Goal: Information Seeking & Learning: Learn about a topic

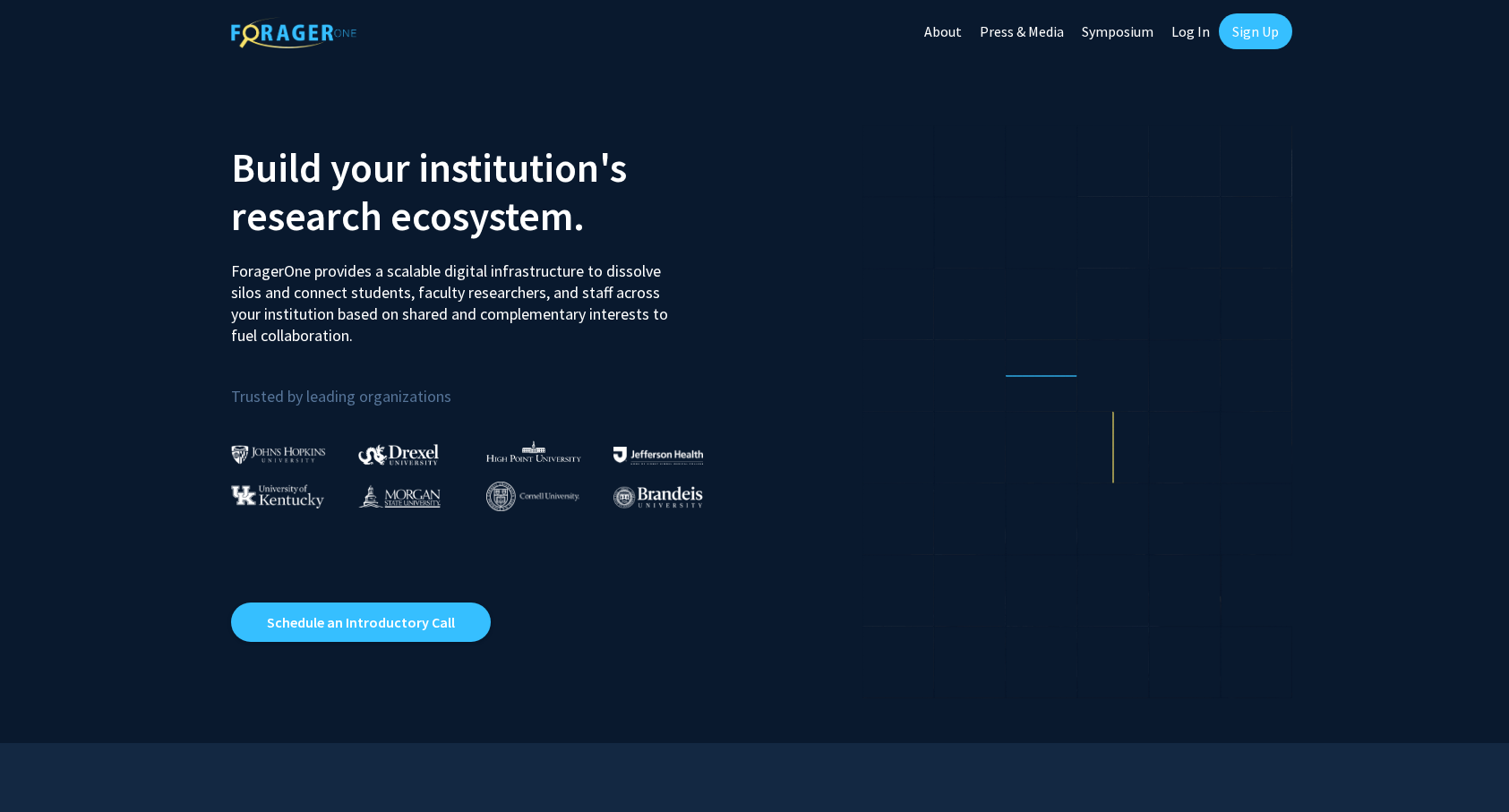
click at [275, 450] on img at bounding box center [279, 454] width 95 height 19
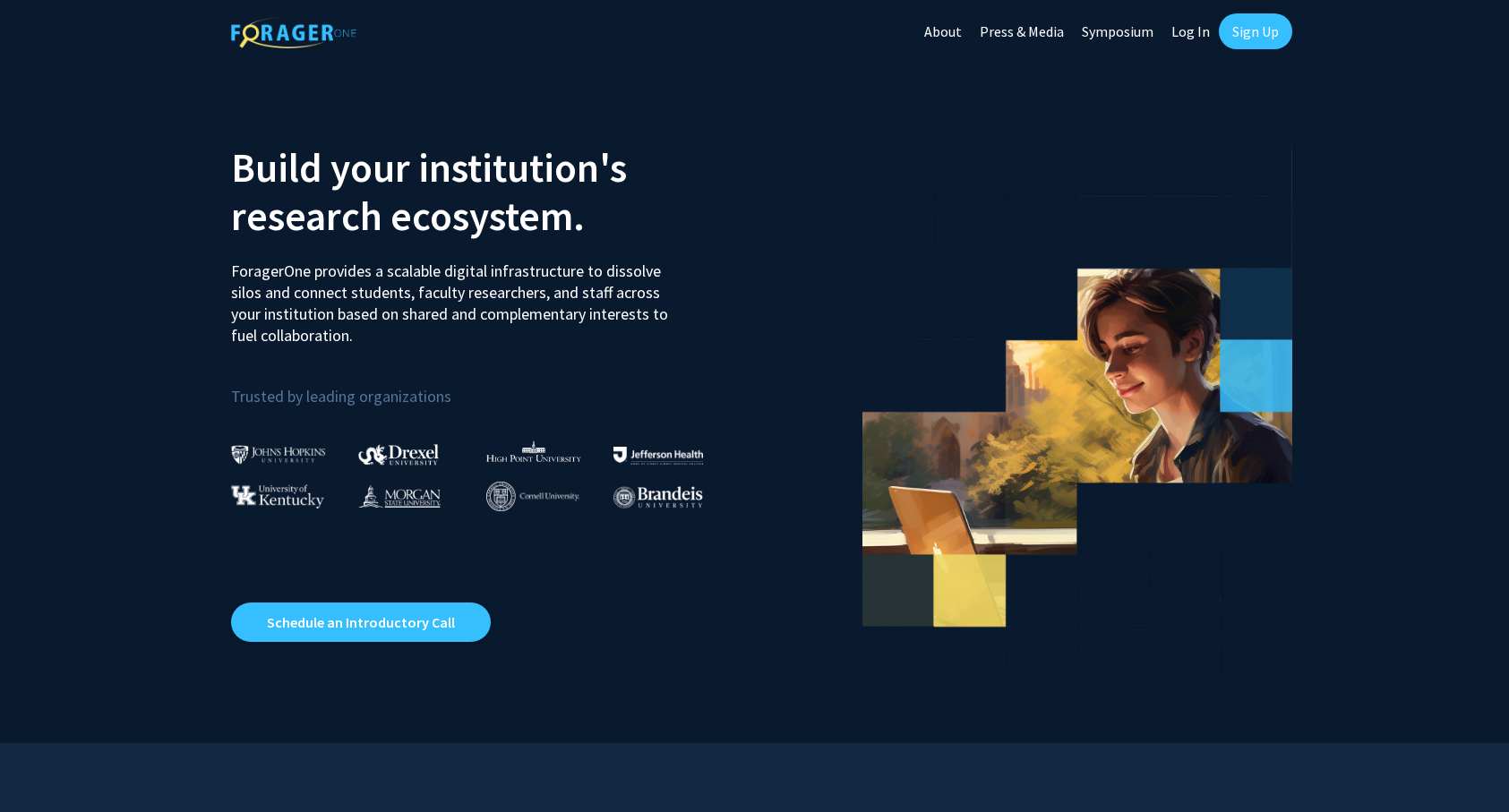
click at [1197, 43] on link "Log In" at bounding box center [1190, 31] width 57 height 63
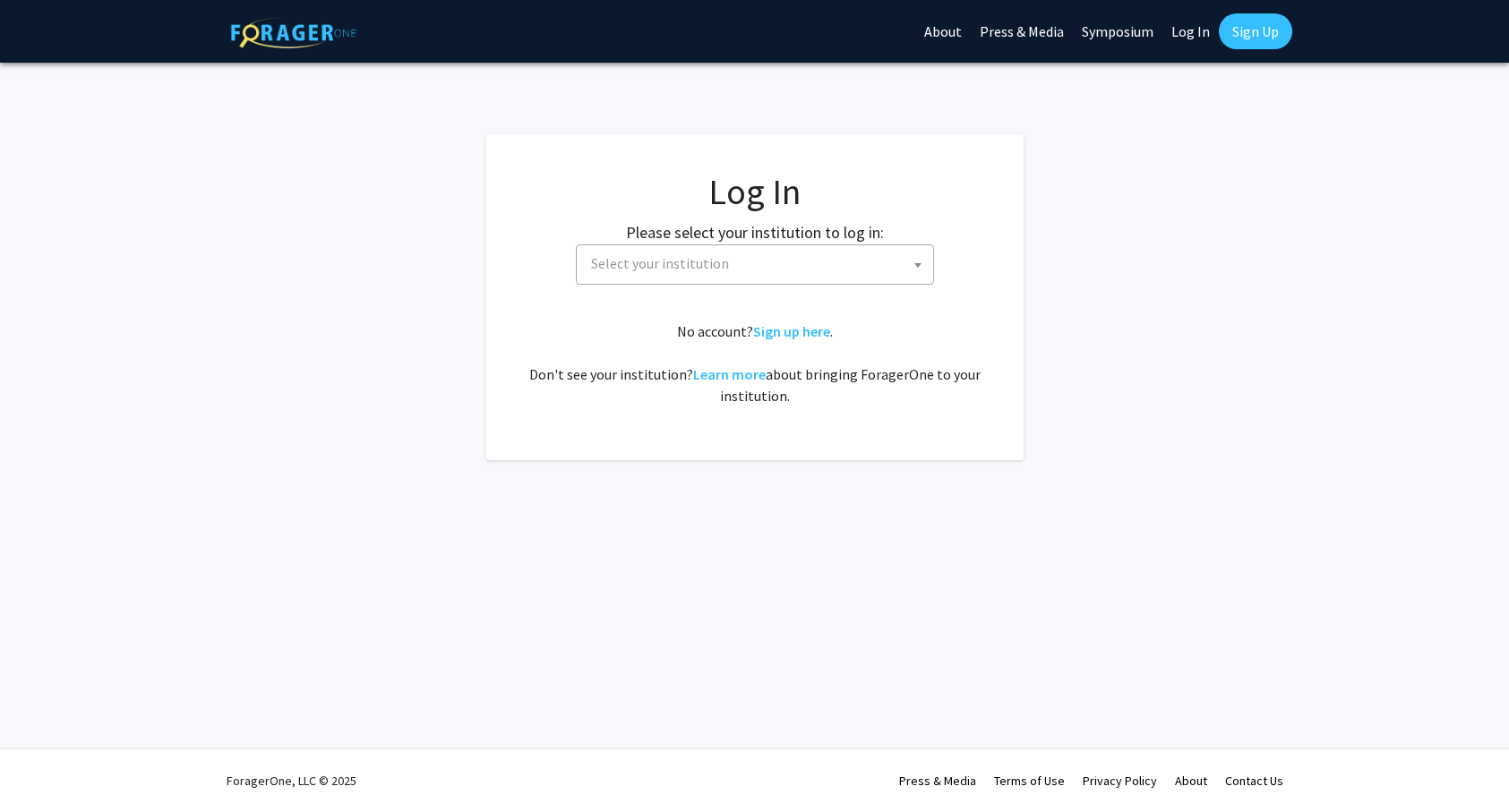
click at [796, 267] on span "Select your institution" at bounding box center [758, 264] width 349 height 37
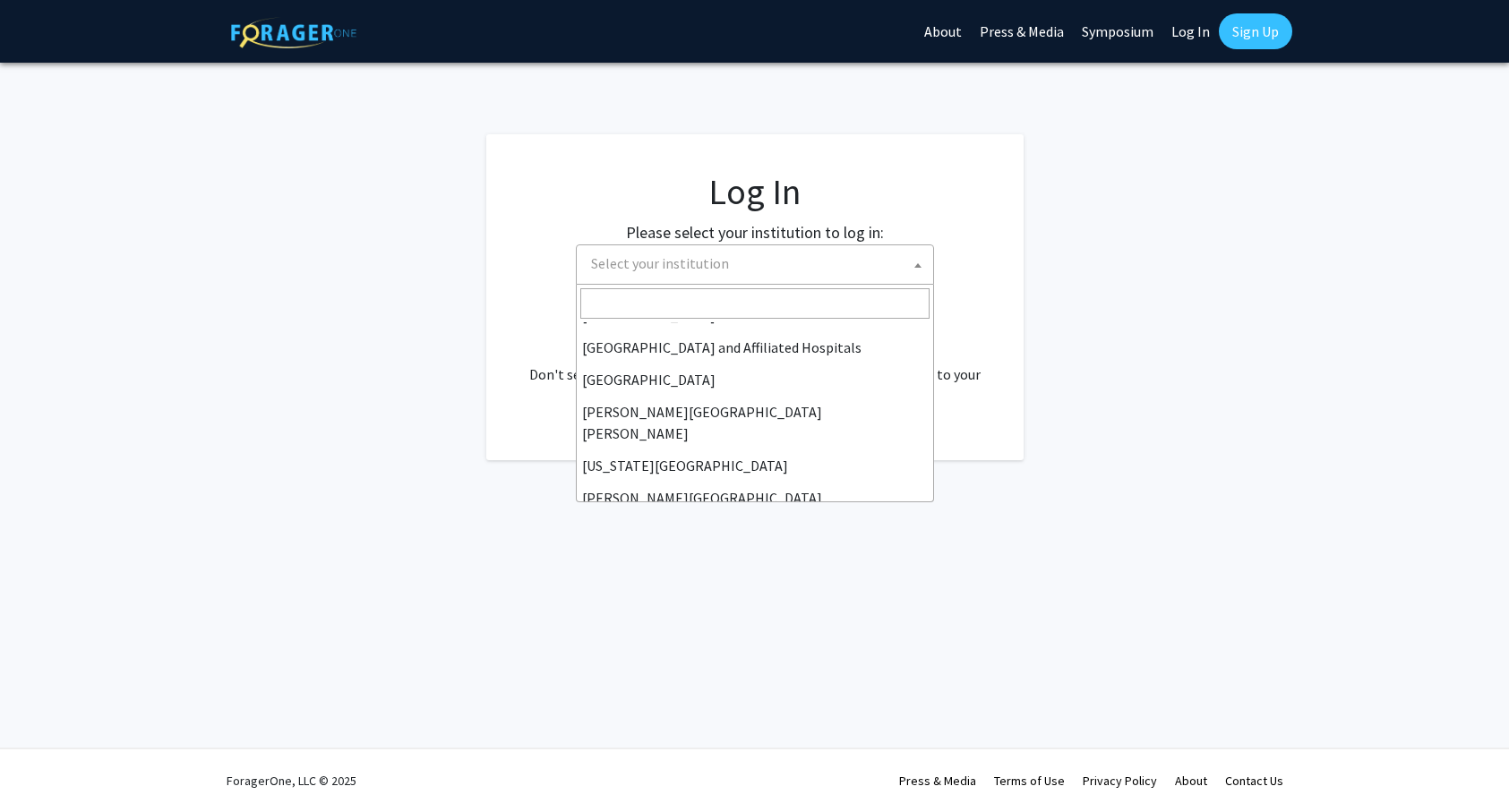
scroll to position [287, 0]
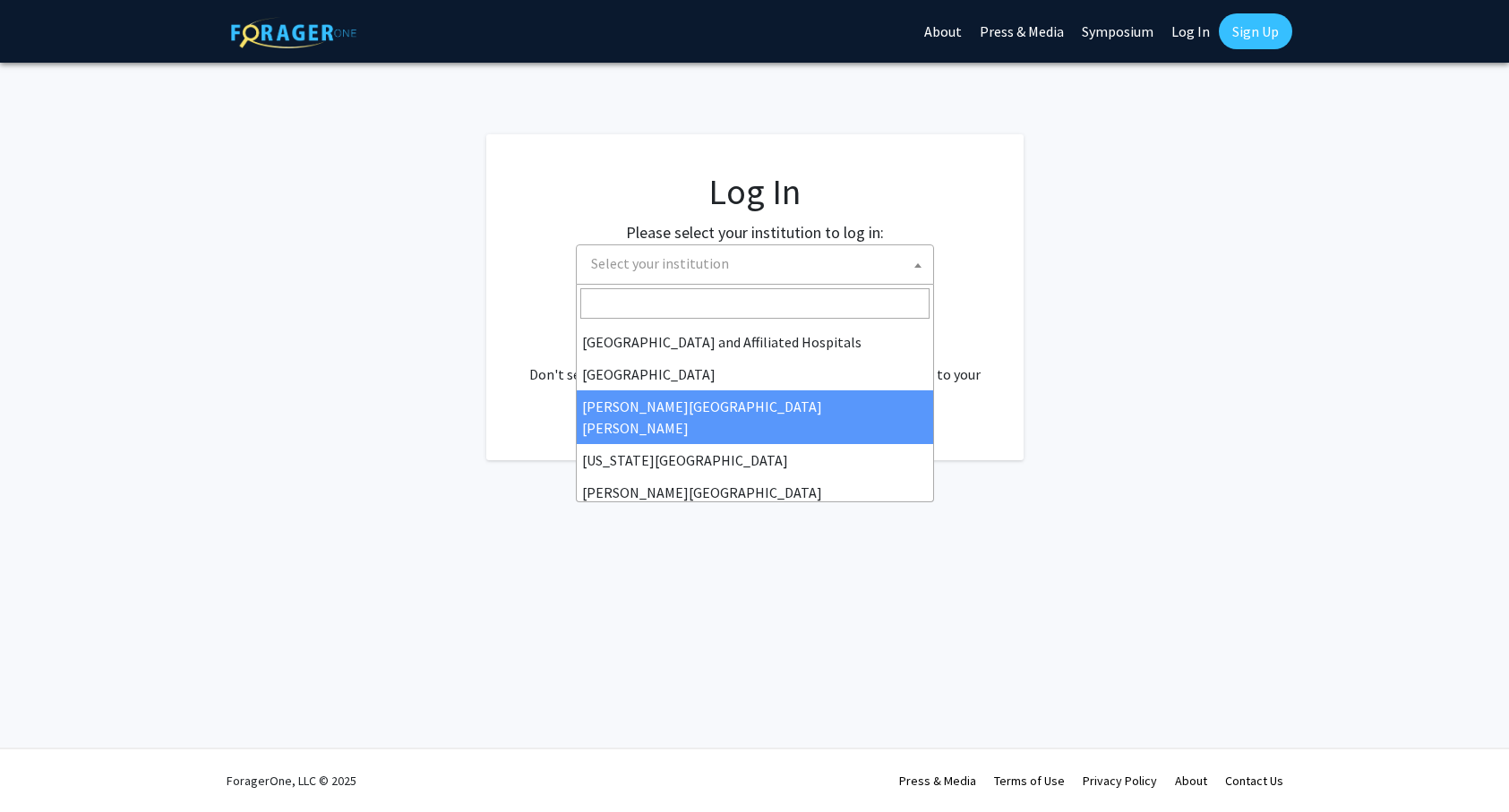
select select "1"
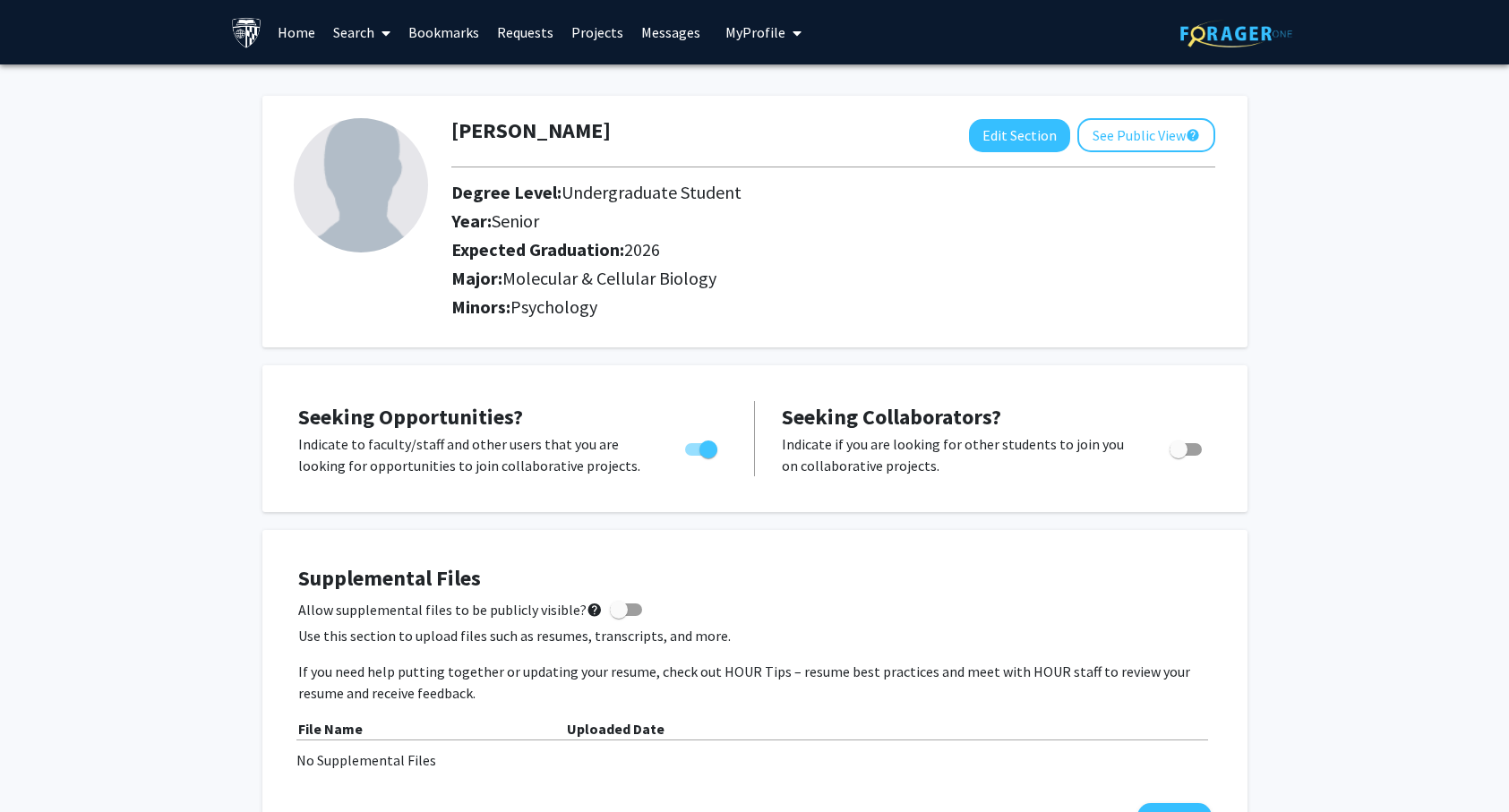
click at [350, 38] on link "Search" at bounding box center [362, 32] width 75 height 63
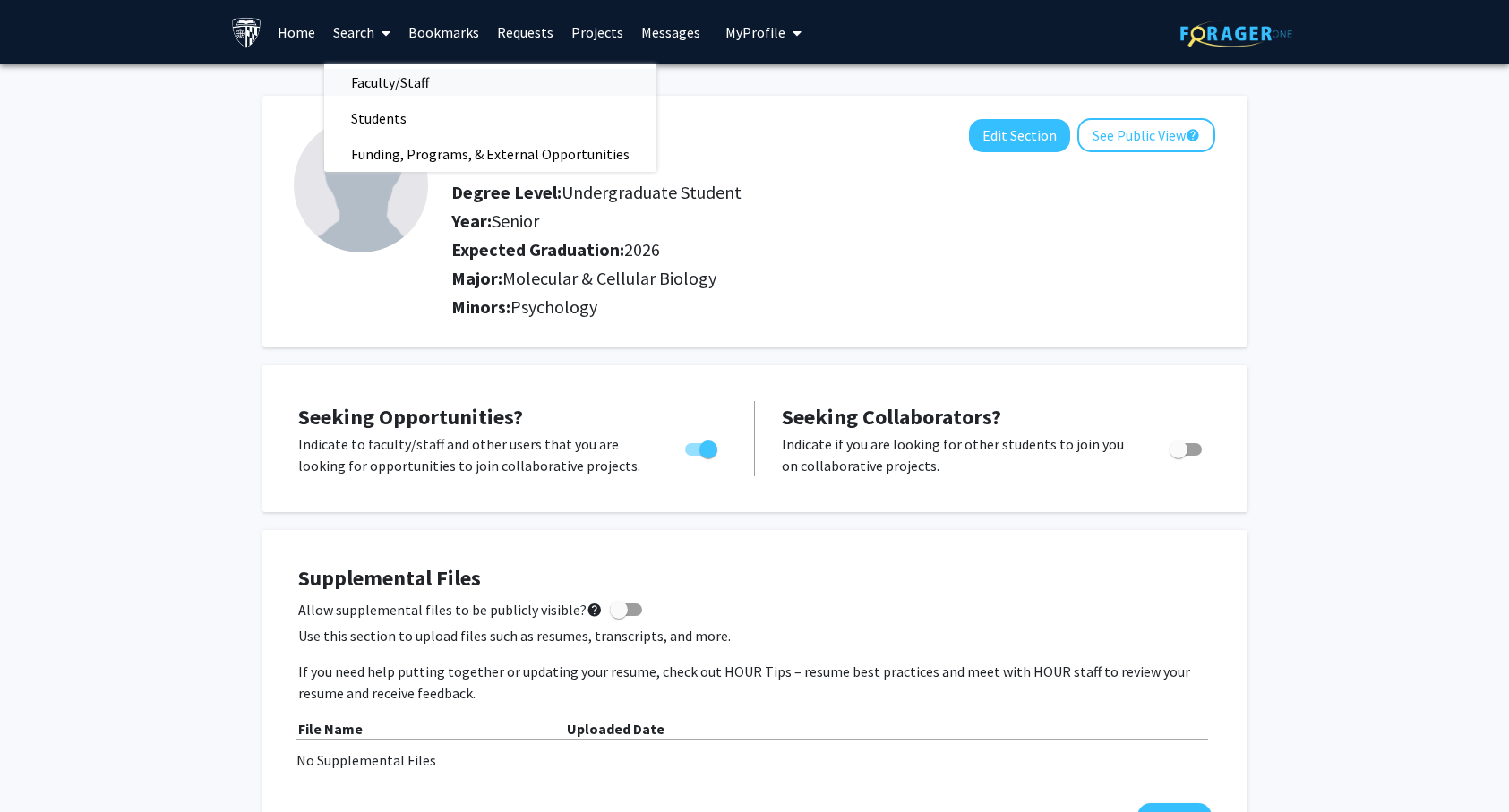
click at [377, 71] on span "Faculty/Staff" at bounding box center [390, 82] width 132 height 36
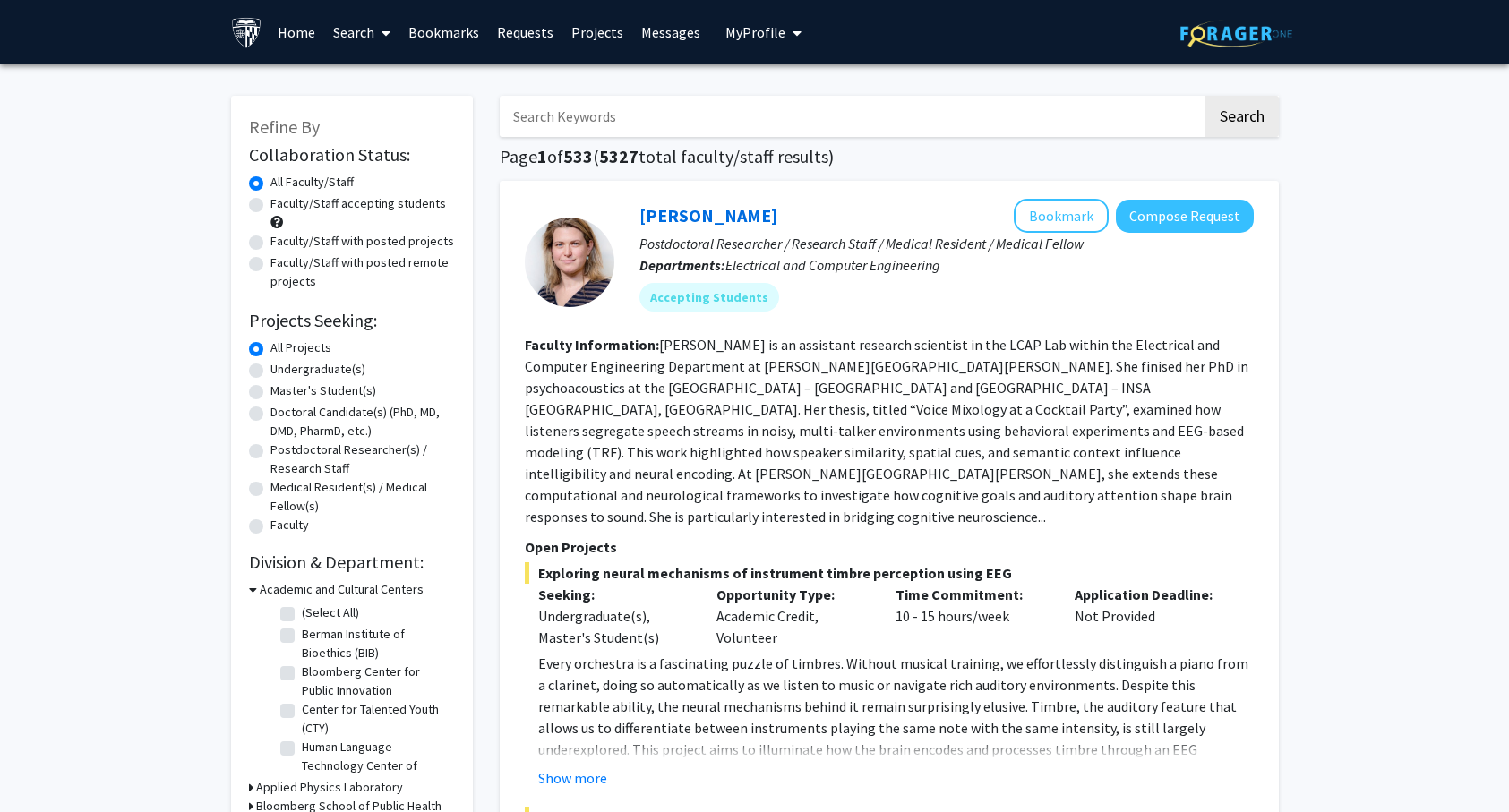
click at [317, 207] on label "Faculty/Staff accepting students" at bounding box center [358, 204] width 175 height 19
click at [282, 206] on input "Faculty/Staff accepting students" at bounding box center [276, 200] width 12 height 12
radio input "true"
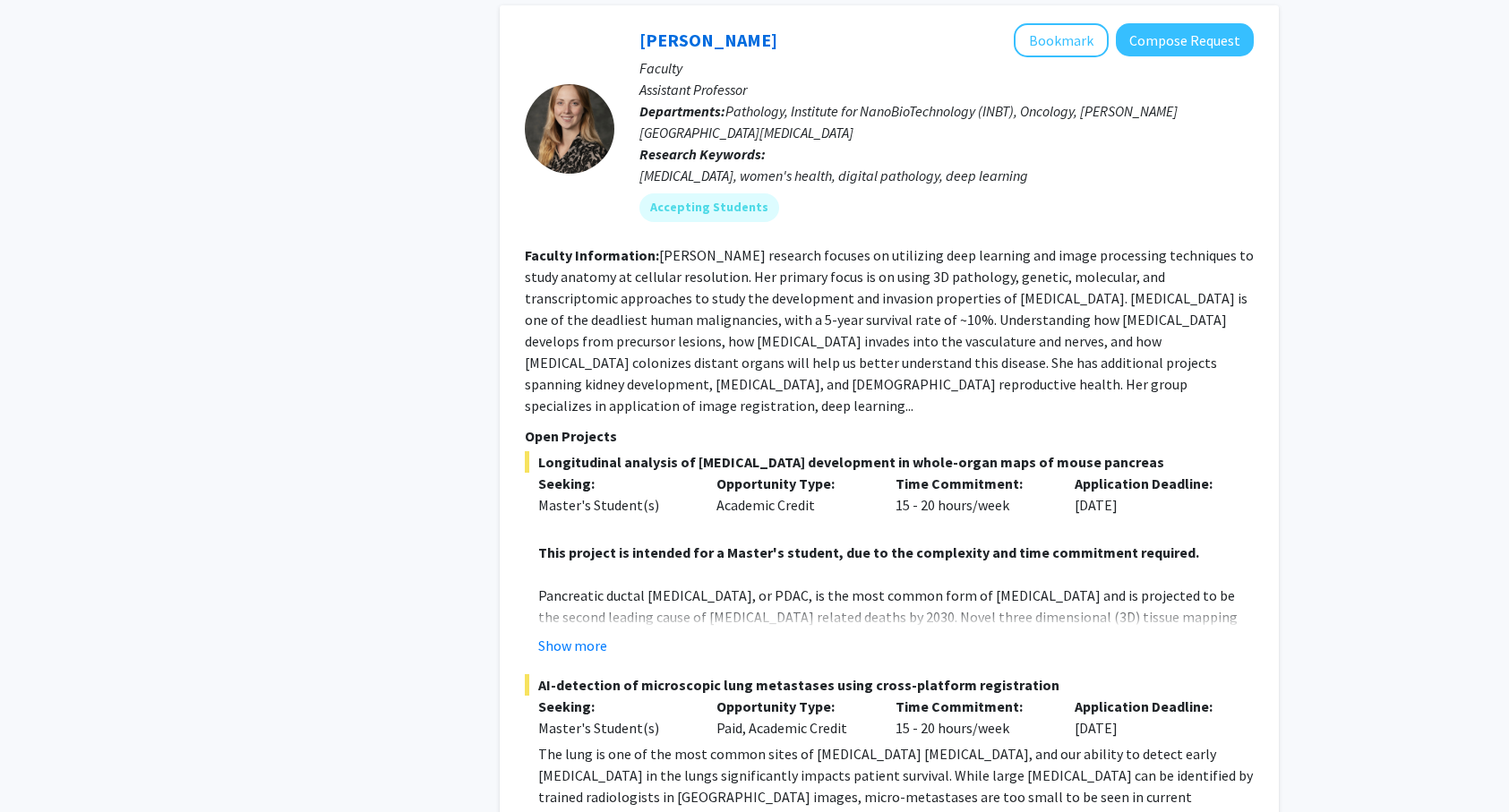
scroll to position [2977, 0]
click at [581, 633] on button "Show more" at bounding box center [572, 644] width 69 height 22
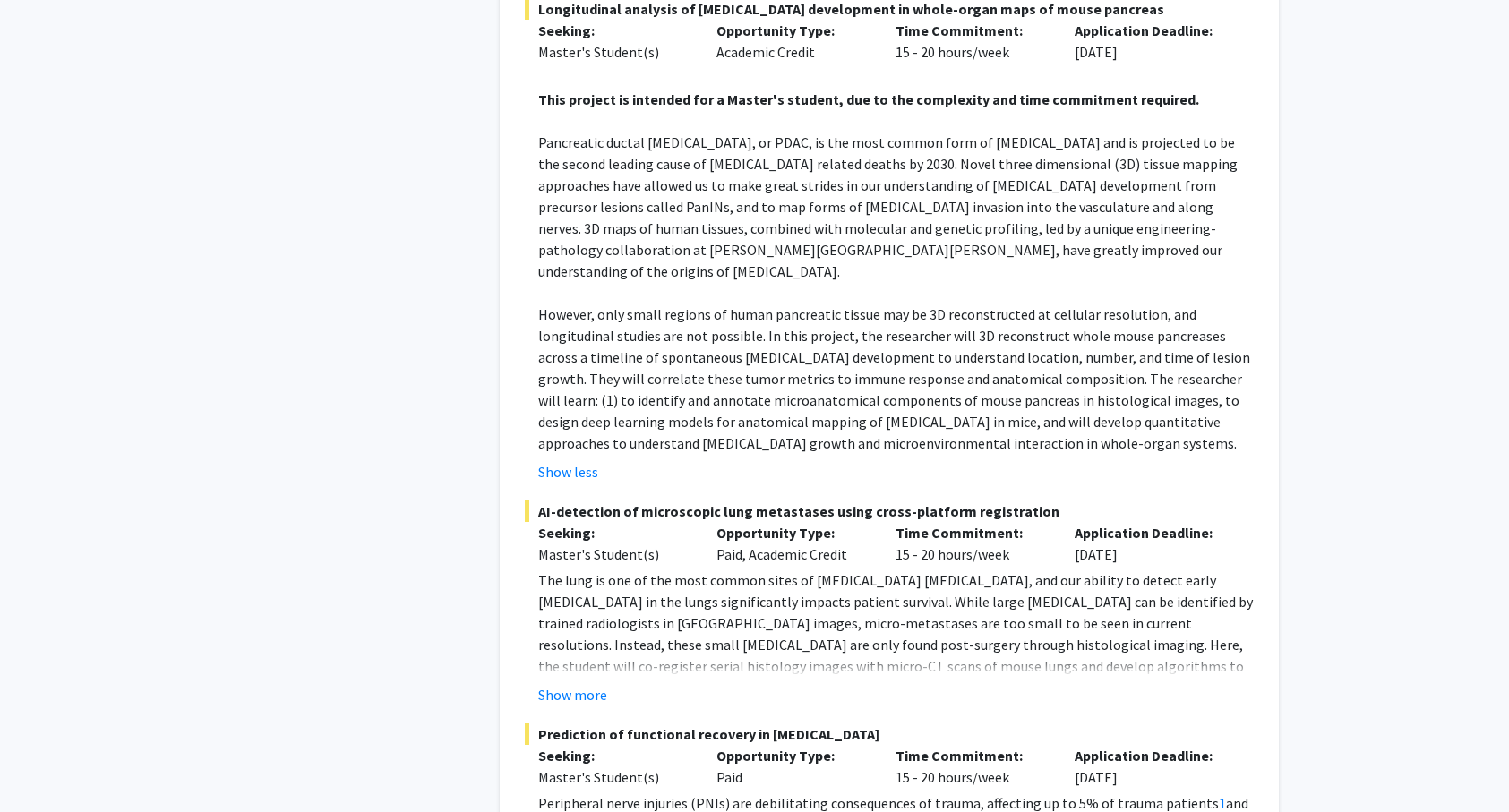
scroll to position [3446, 0]
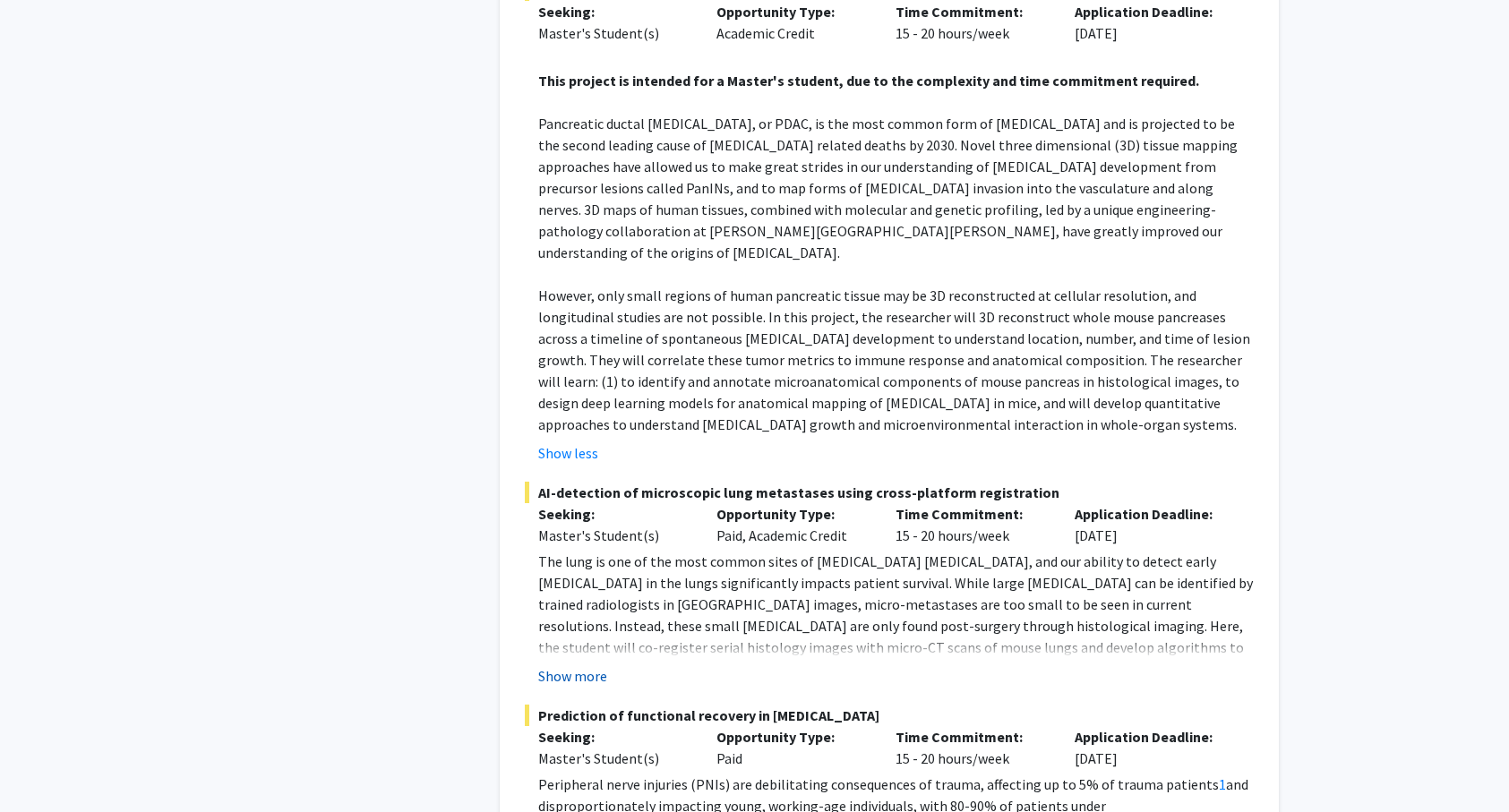
click at [596, 665] on button "Show more" at bounding box center [572, 676] width 69 height 22
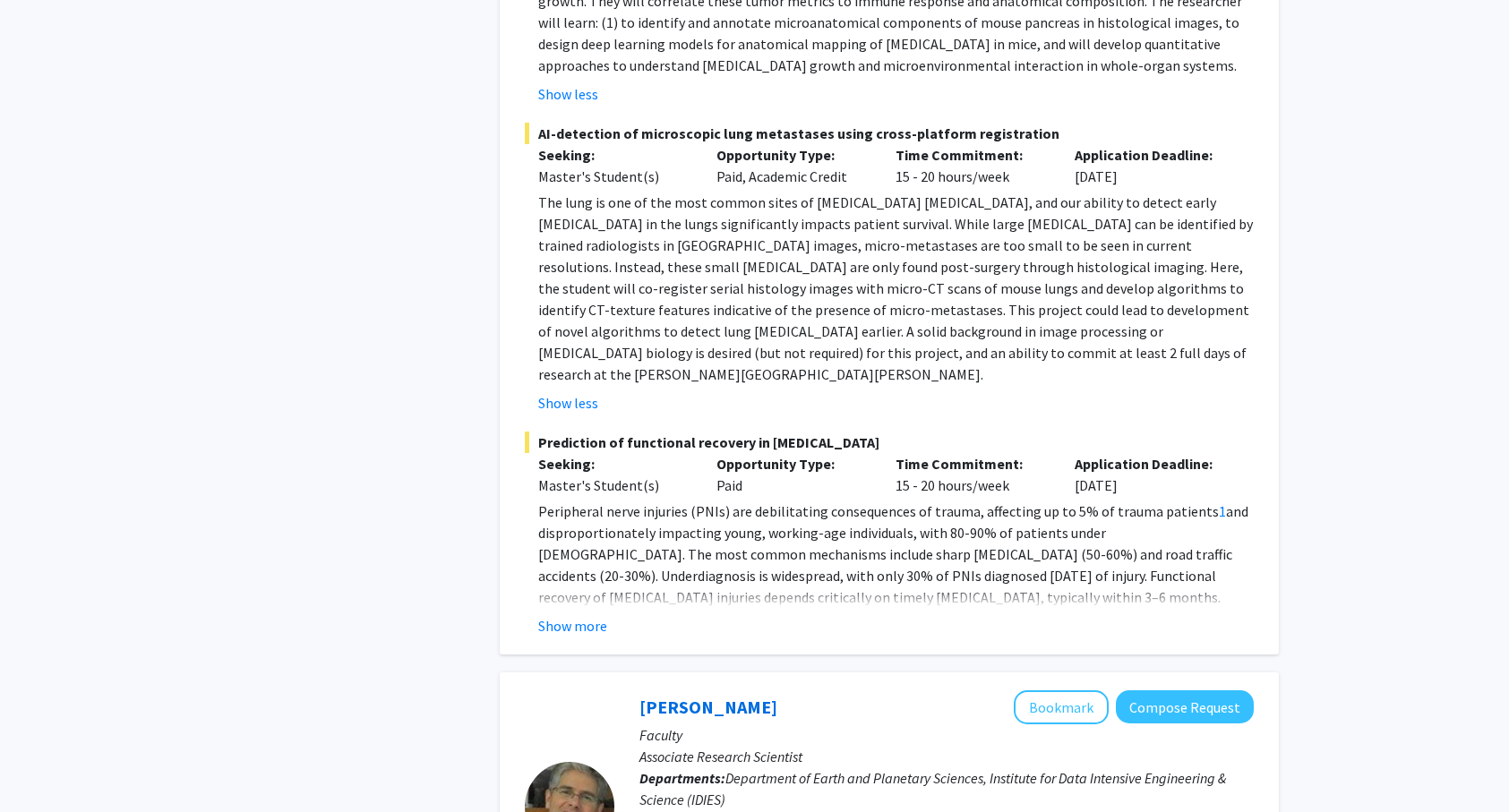
scroll to position [3823, 0]
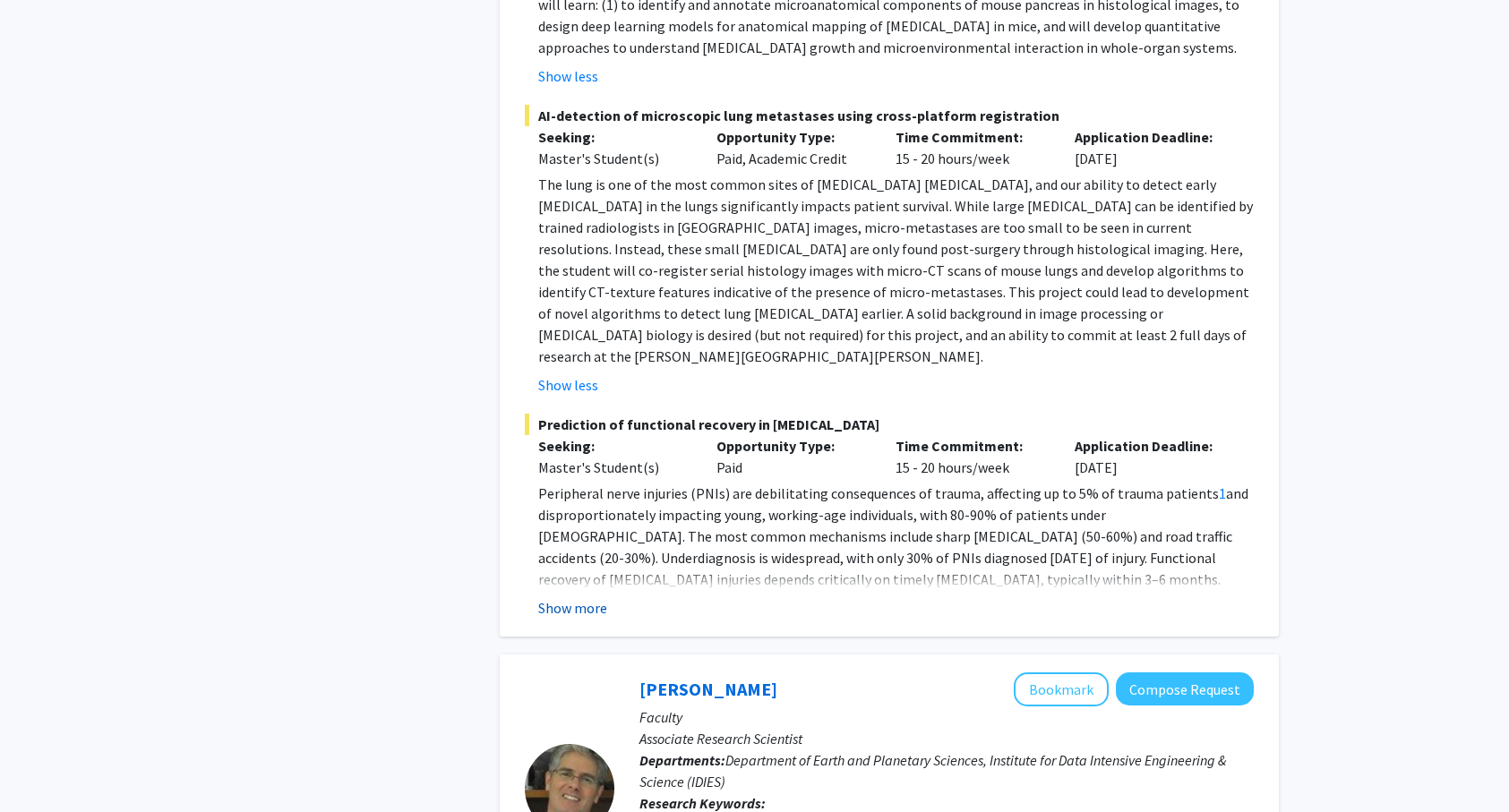
click at [582, 597] on button "Show more" at bounding box center [572, 608] width 69 height 22
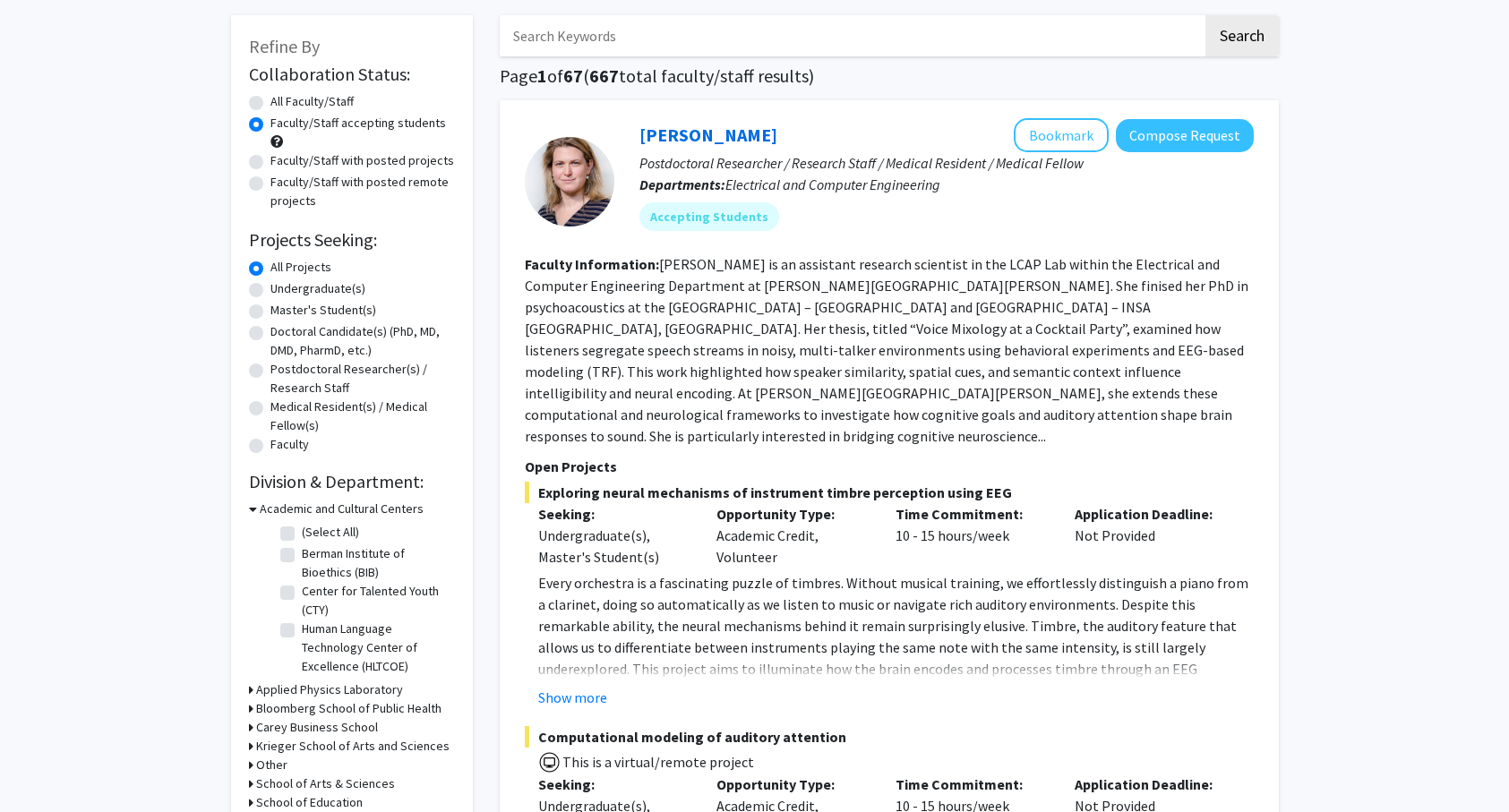
scroll to position [0, 0]
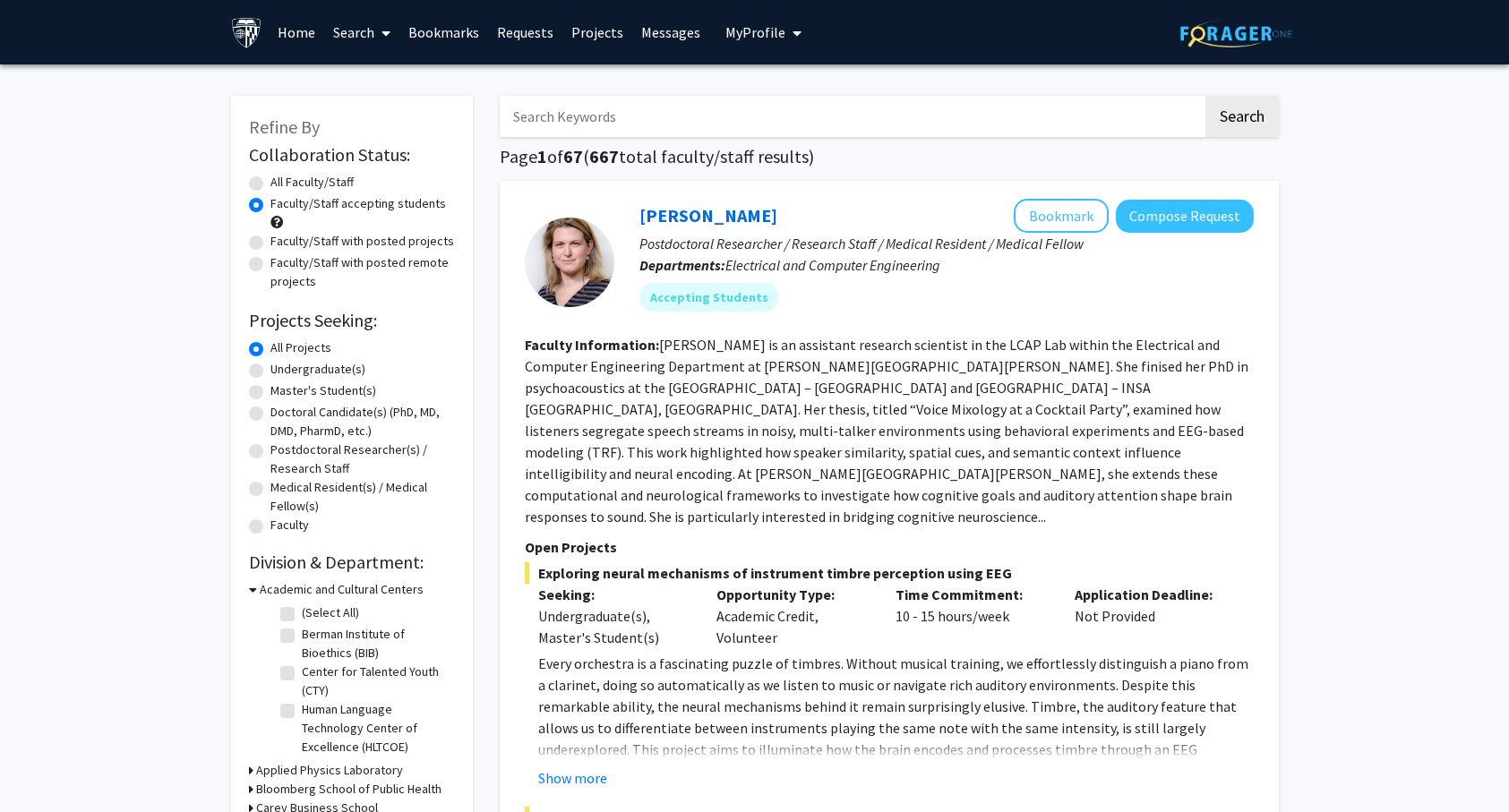
click at [341, 367] on label "Undergraduate(s)" at bounding box center [318, 369] width 95 height 19
click at [282, 367] on input "Undergraduate(s)" at bounding box center [276, 365] width 12 height 12
radio input "true"
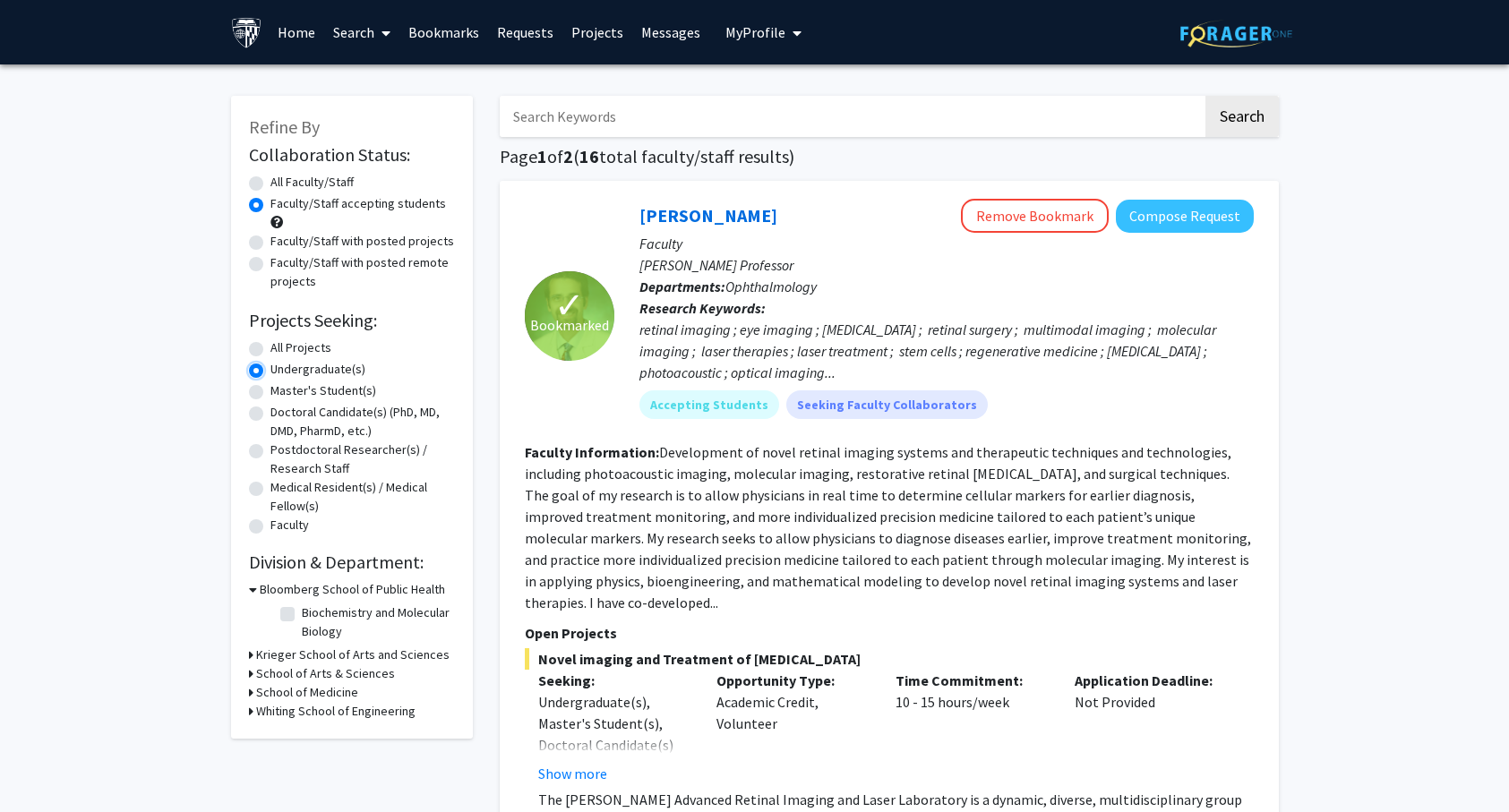
scroll to position [4, 0]
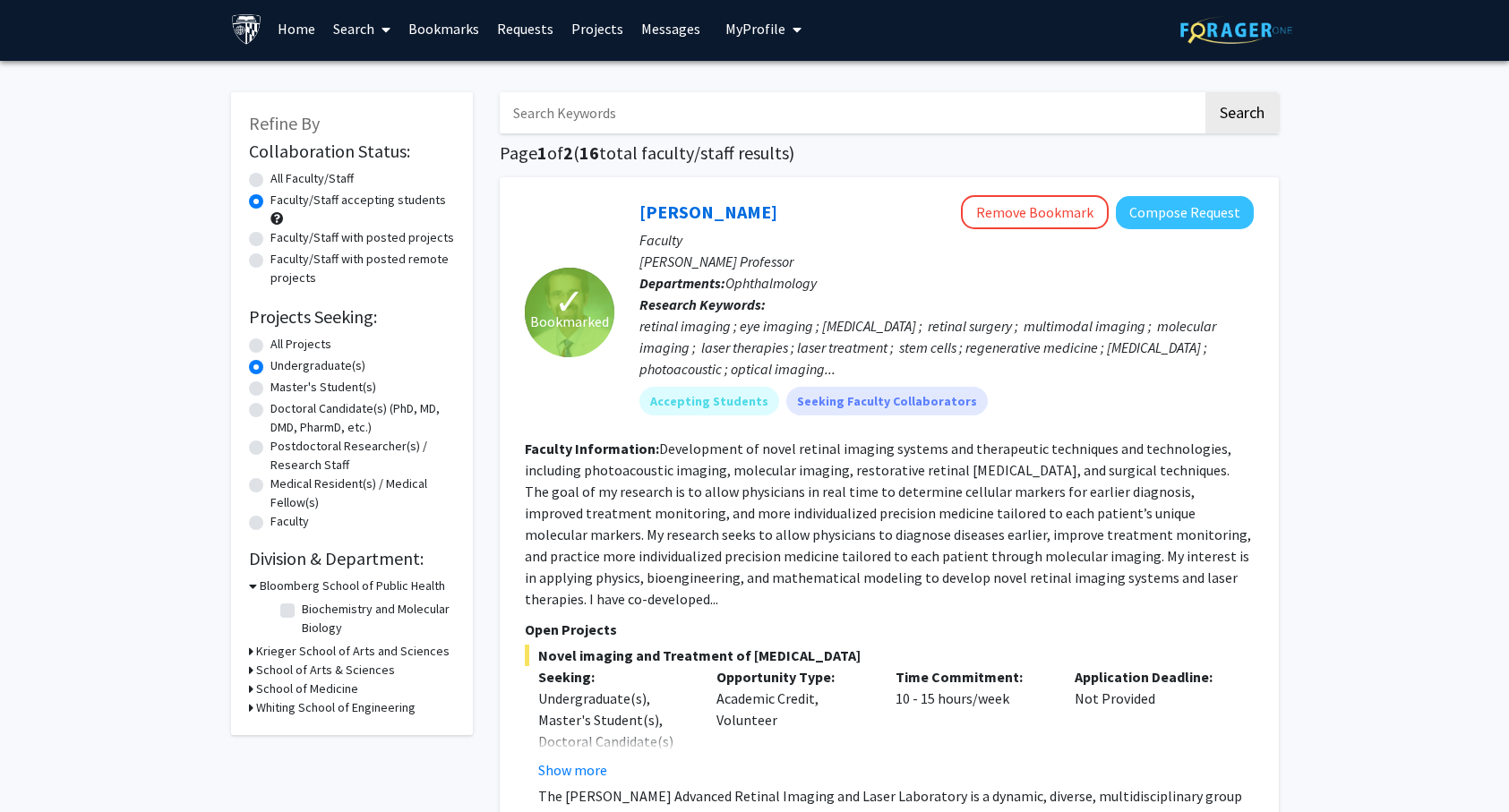
click at [285, 341] on label "All Projects" at bounding box center [301, 344] width 61 height 19
click at [282, 341] on input "All Projects" at bounding box center [276, 341] width 12 height 12
radio input "true"
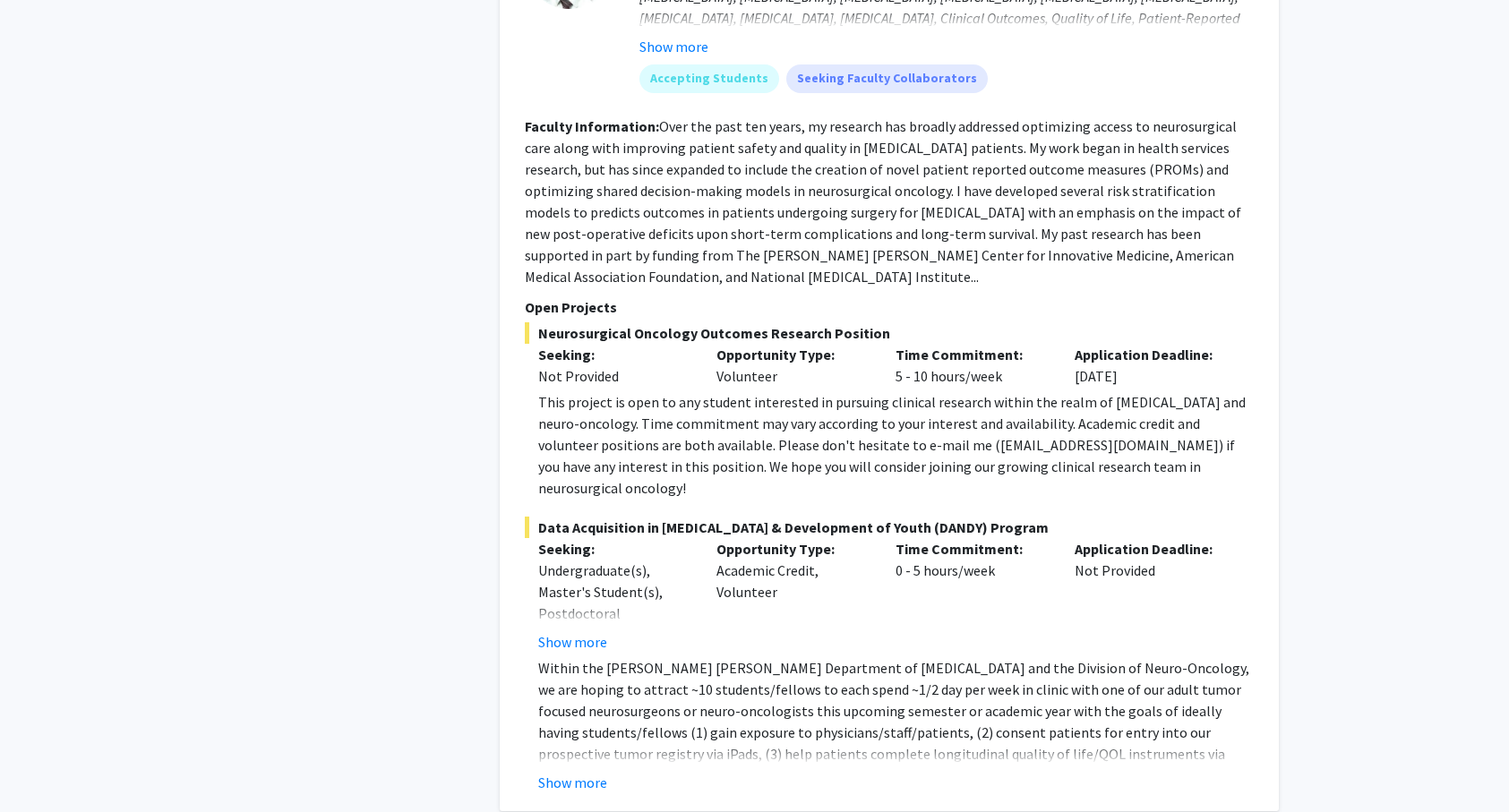
scroll to position [5307, 0]
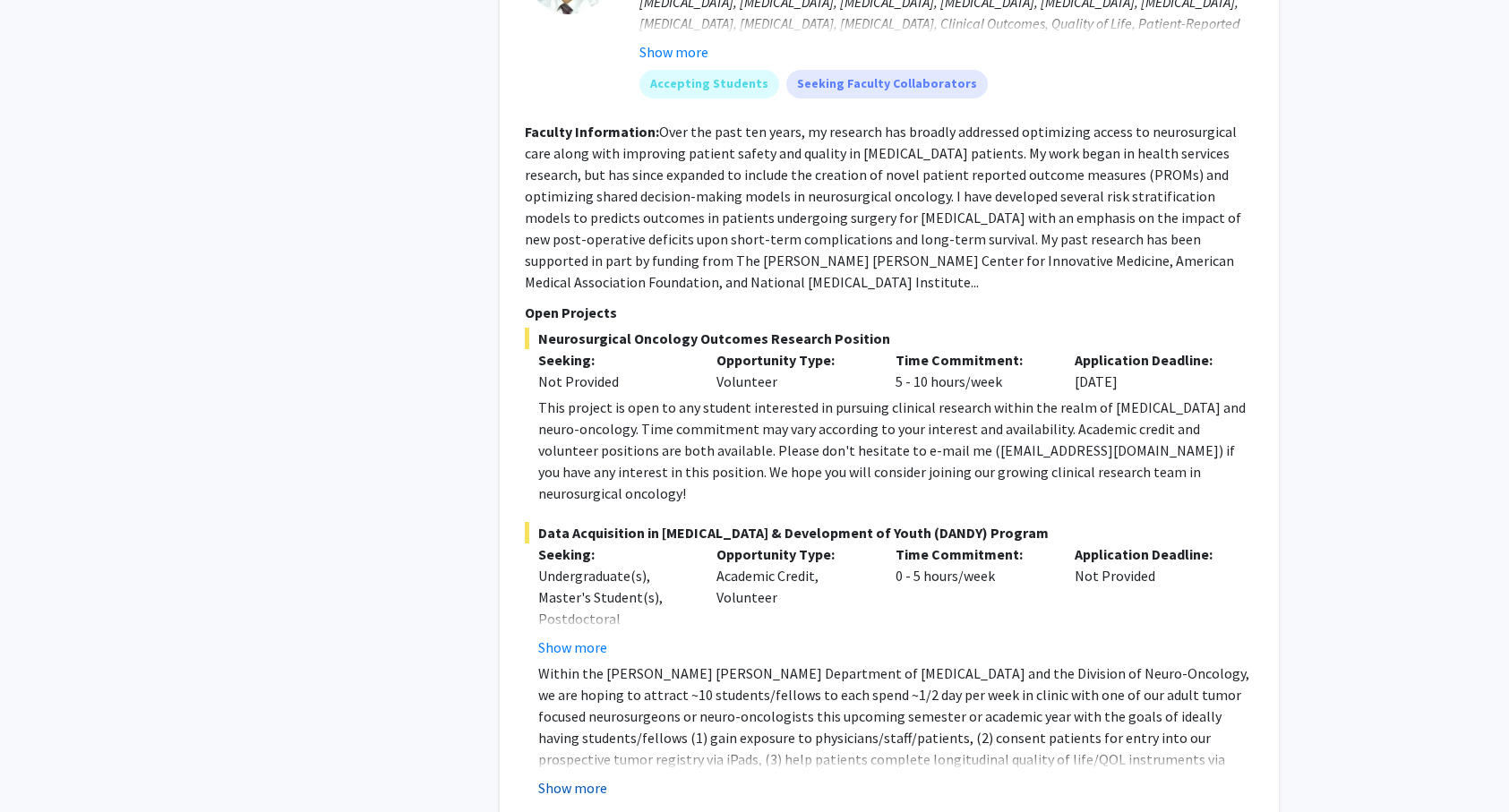
click at [576, 777] on button "Show more" at bounding box center [572, 788] width 69 height 22
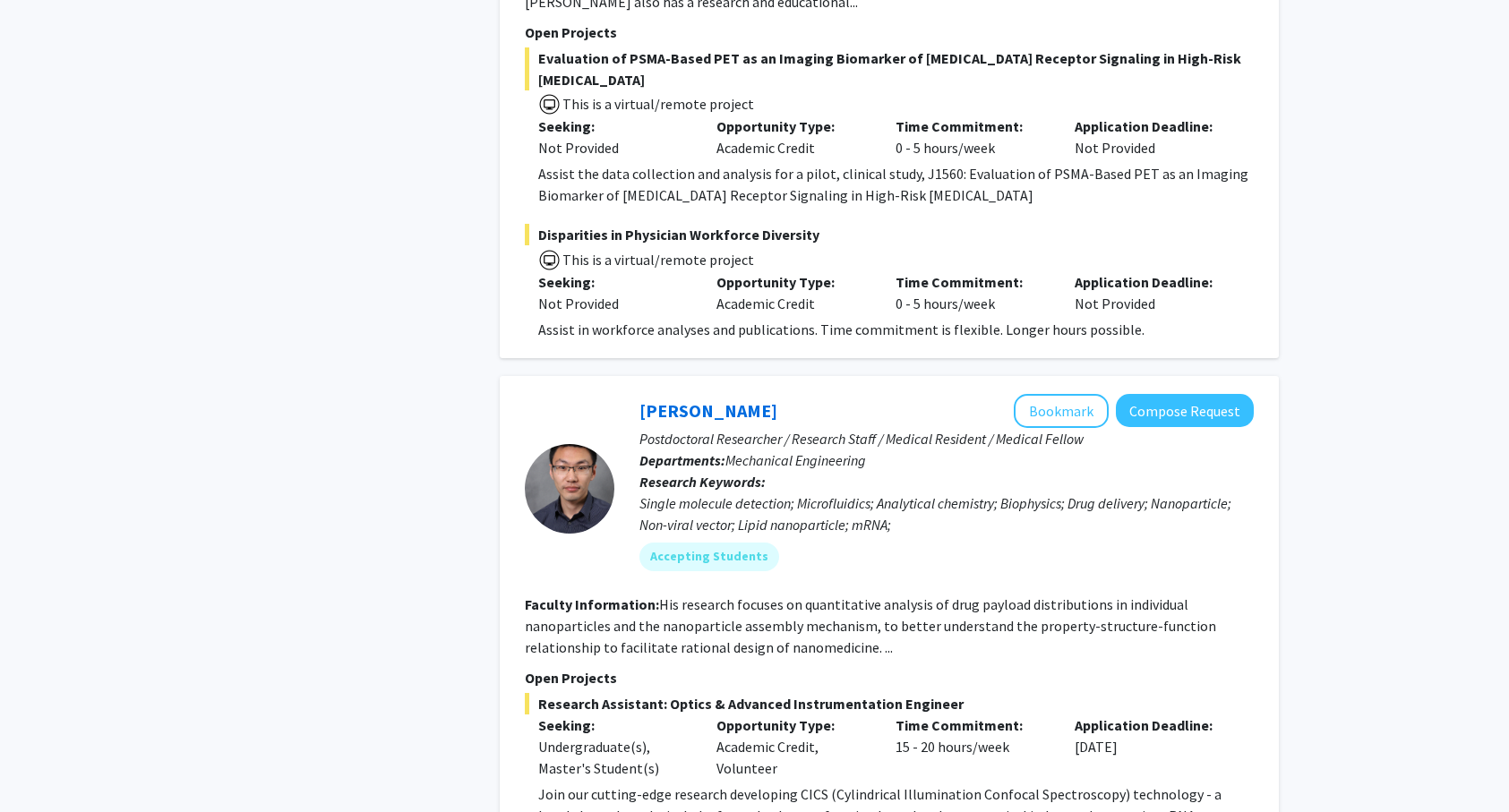
scroll to position [6786, 0]
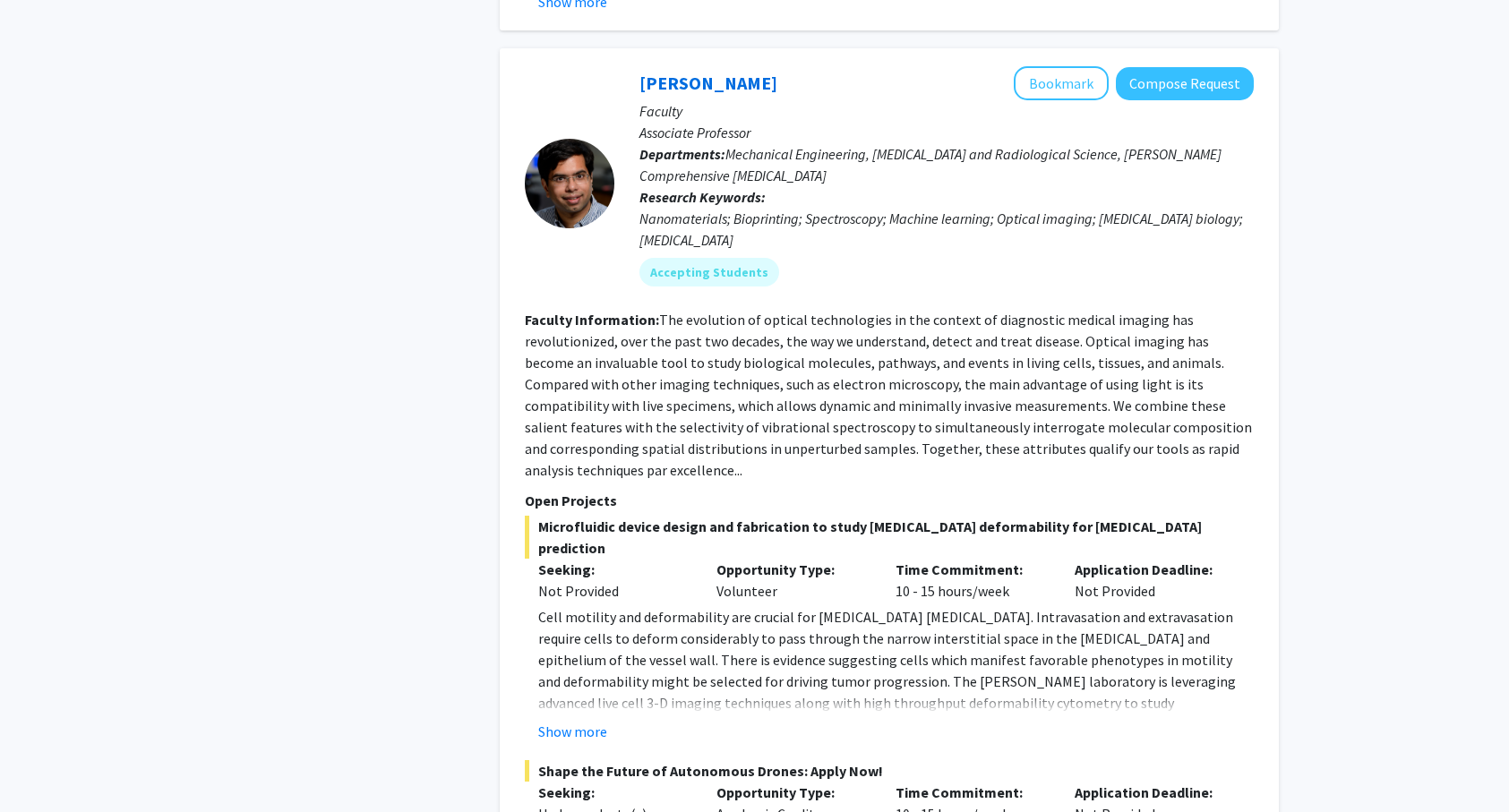
scroll to position [9879, 0]
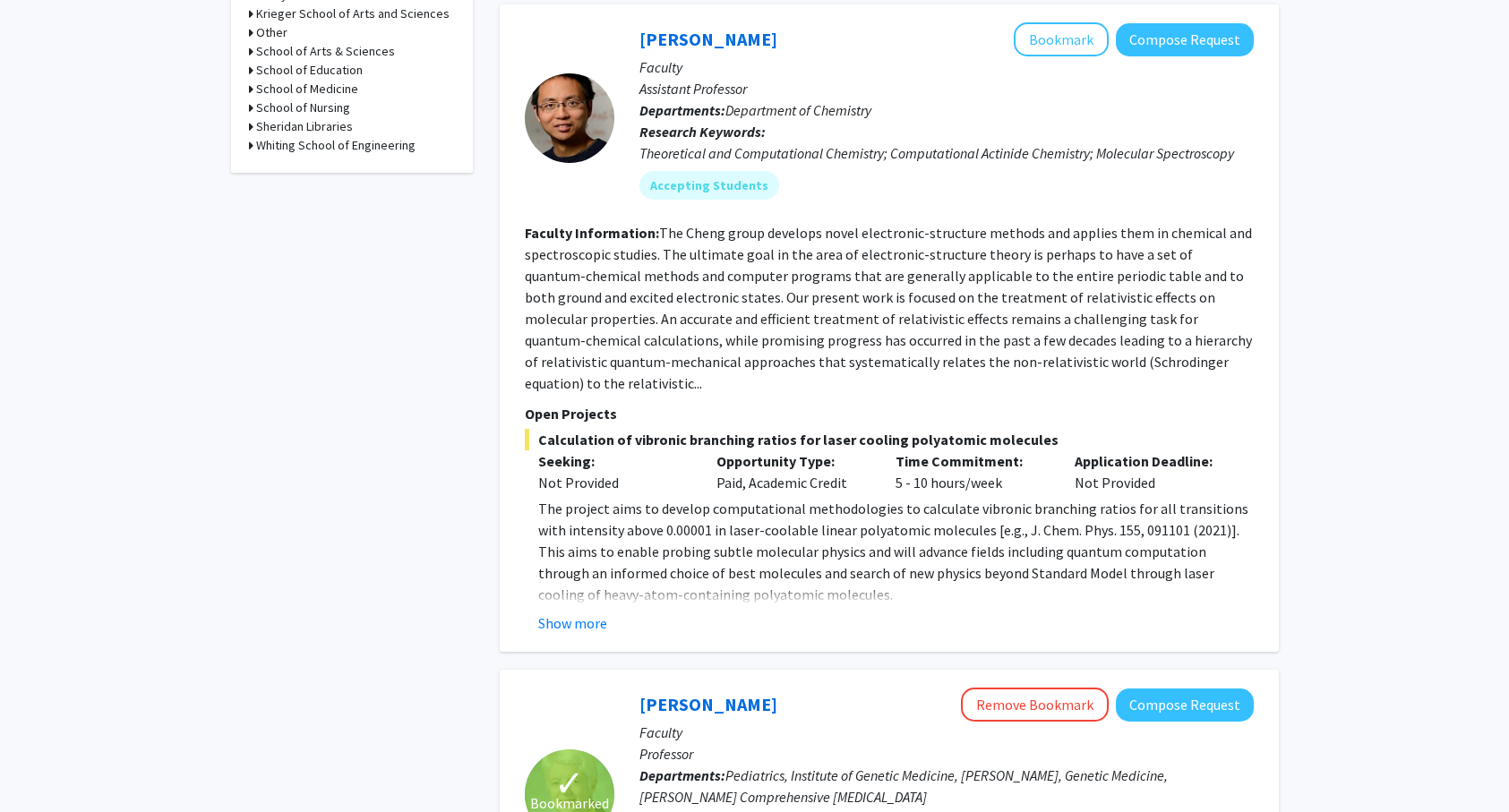
scroll to position [815, 0]
click at [584, 611] on button "Show more" at bounding box center [572, 622] width 69 height 22
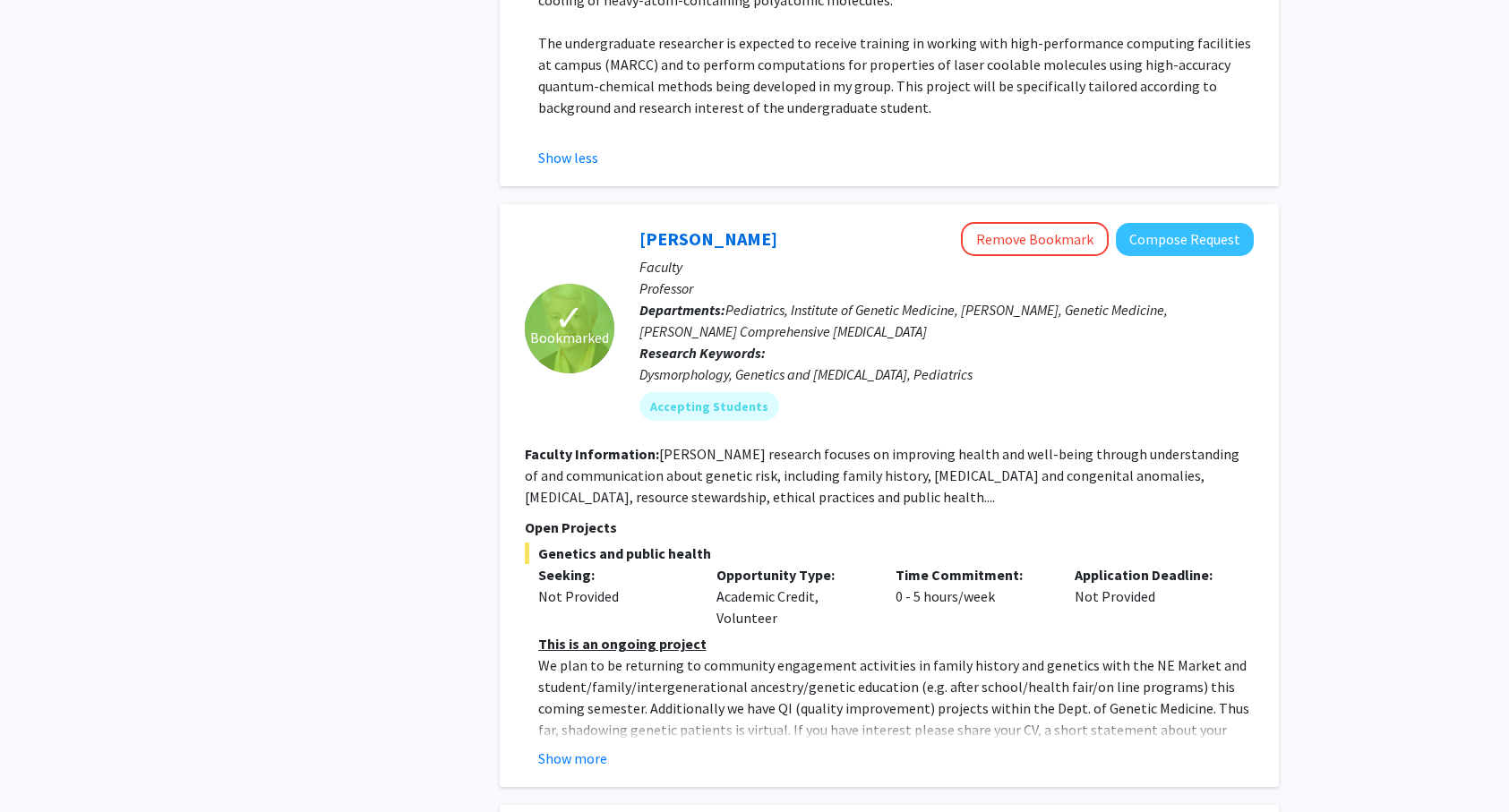
scroll to position [1413, 0]
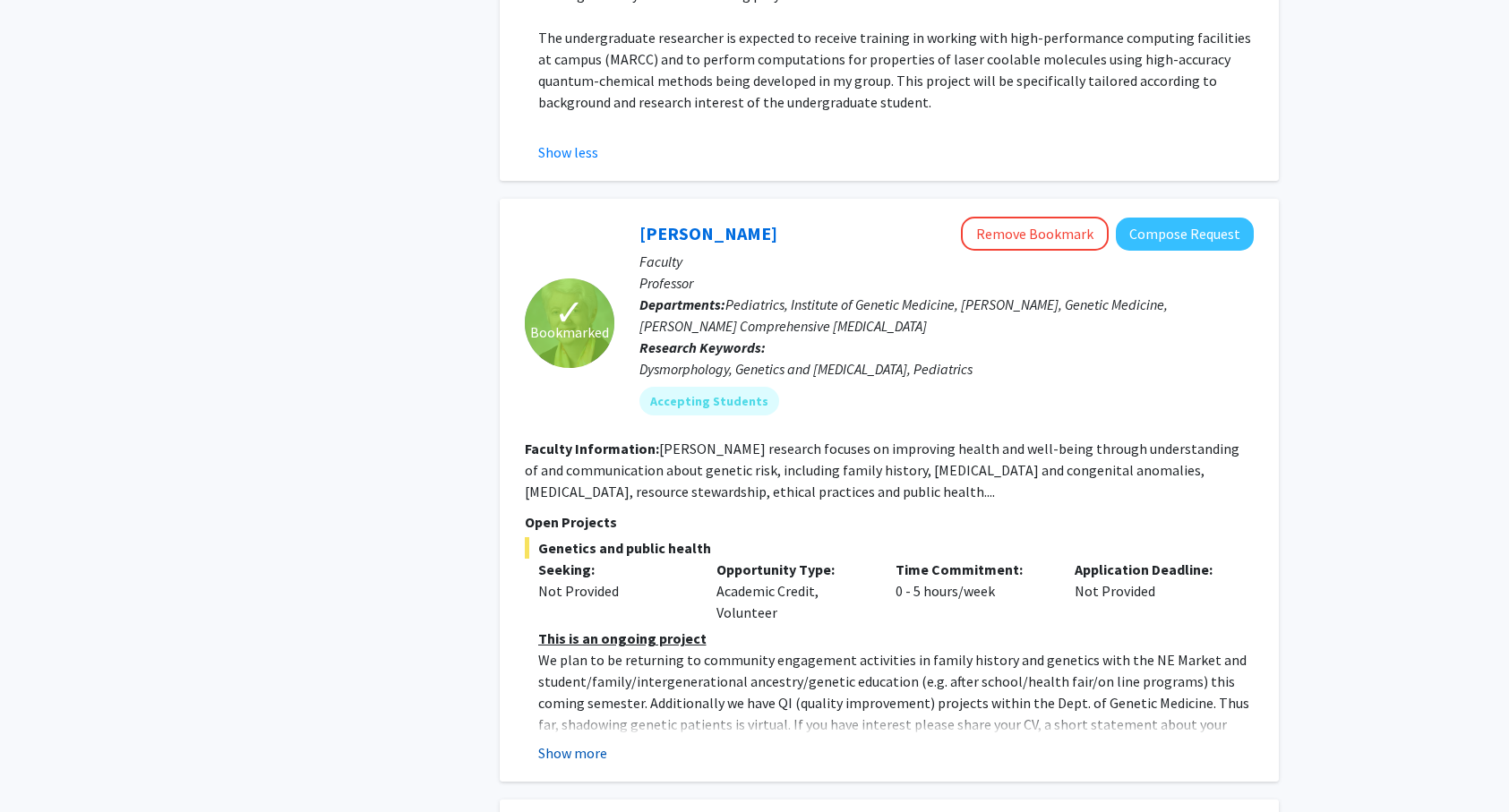
click at [588, 743] on button "Show more" at bounding box center [572, 754] width 69 height 22
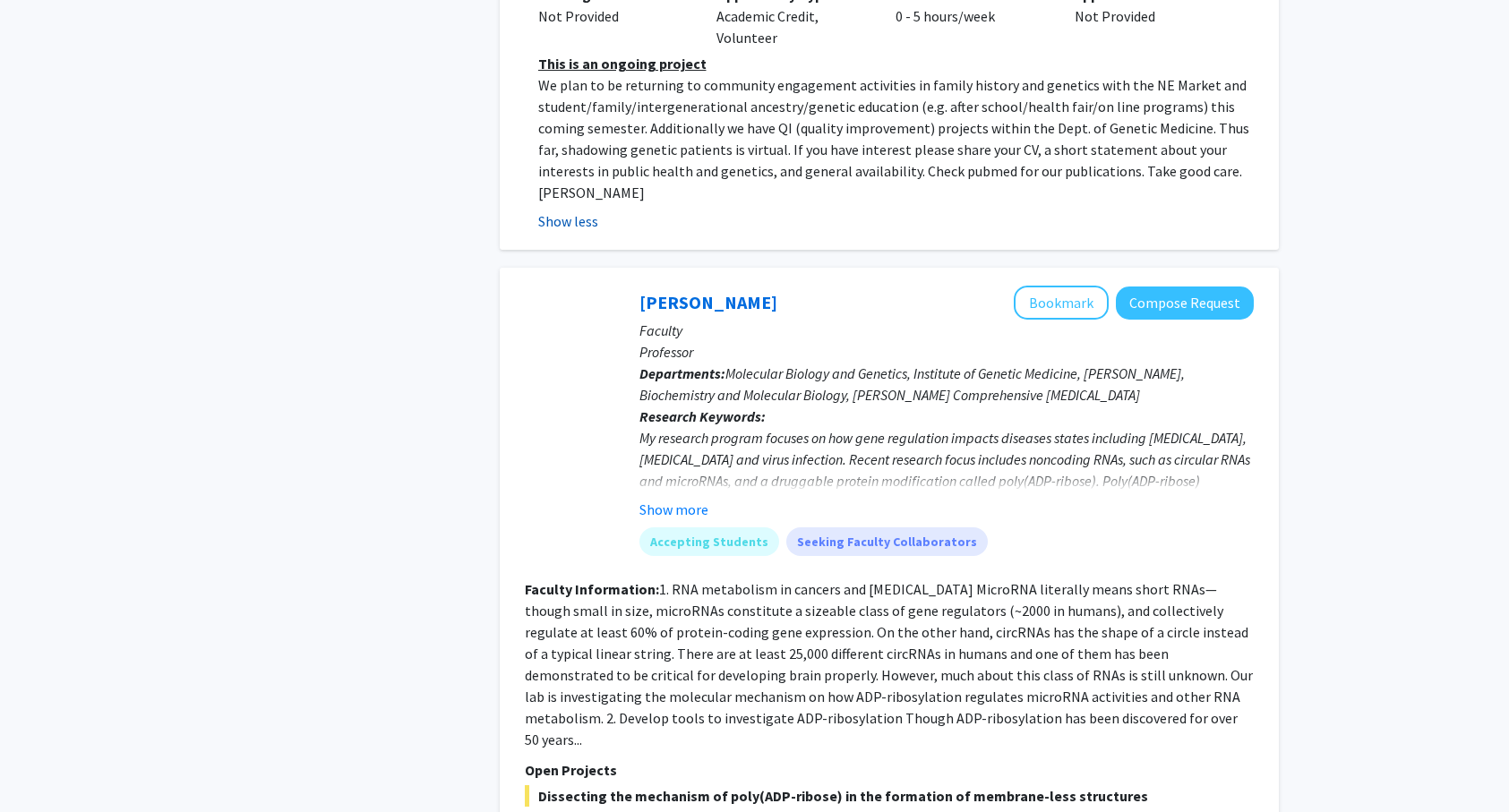
scroll to position [1991, 0]
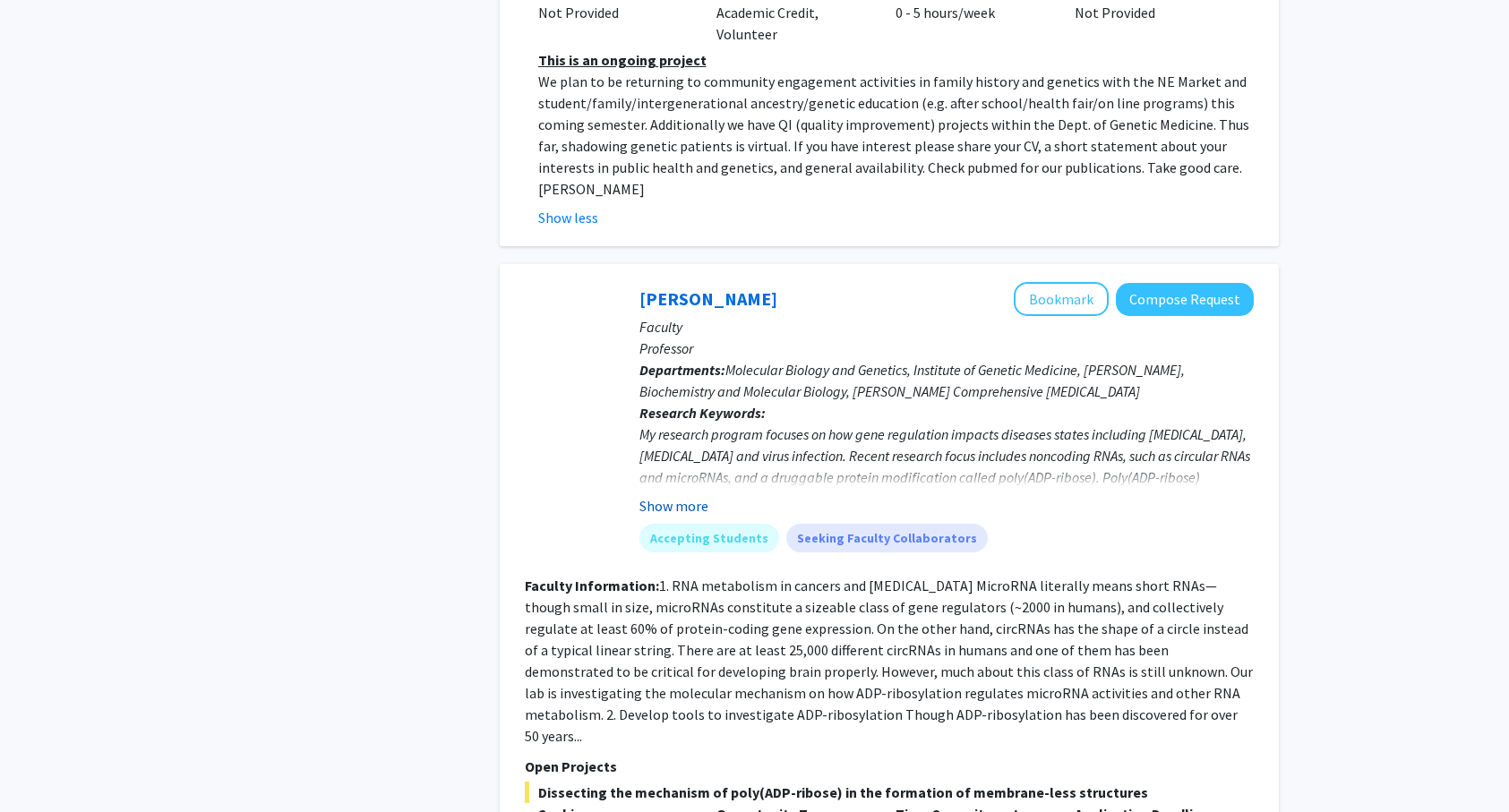
click at [672, 495] on button "Show more" at bounding box center [673, 506] width 69 height 22
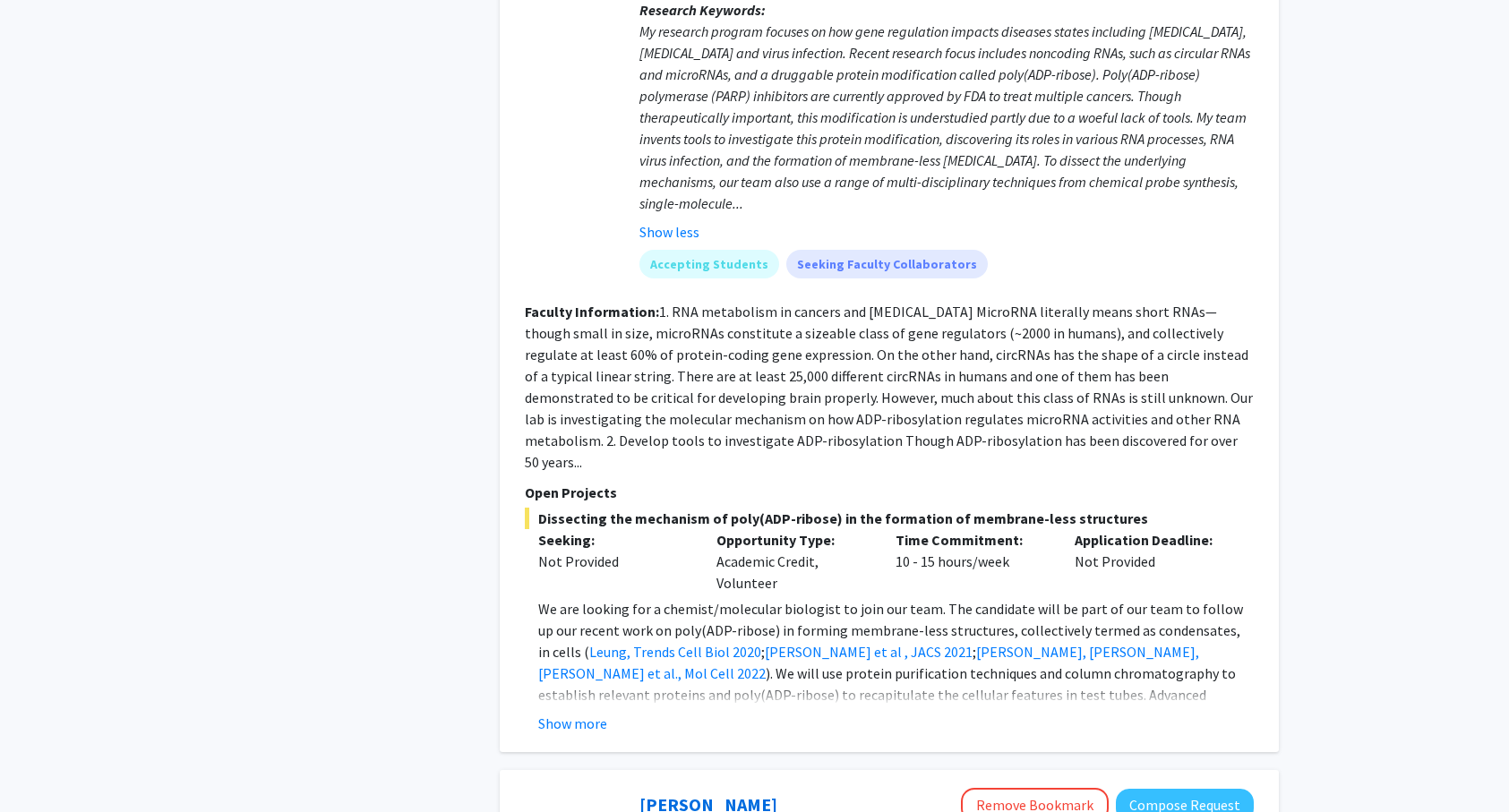
scroll to position [2399, 0]
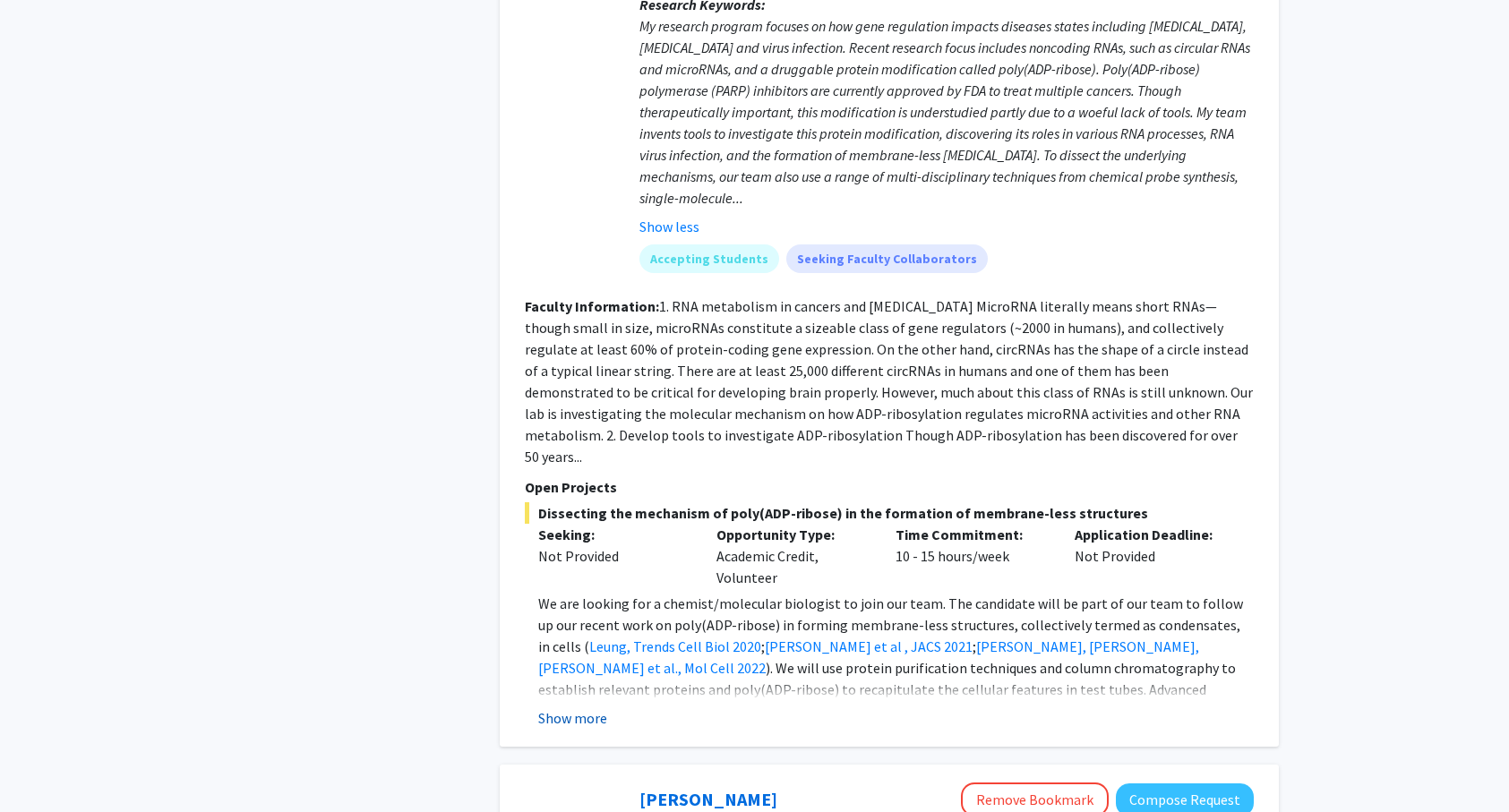
click at [590, 707] on button "Show more" at bounding box center [572, 718] width 69 height 22
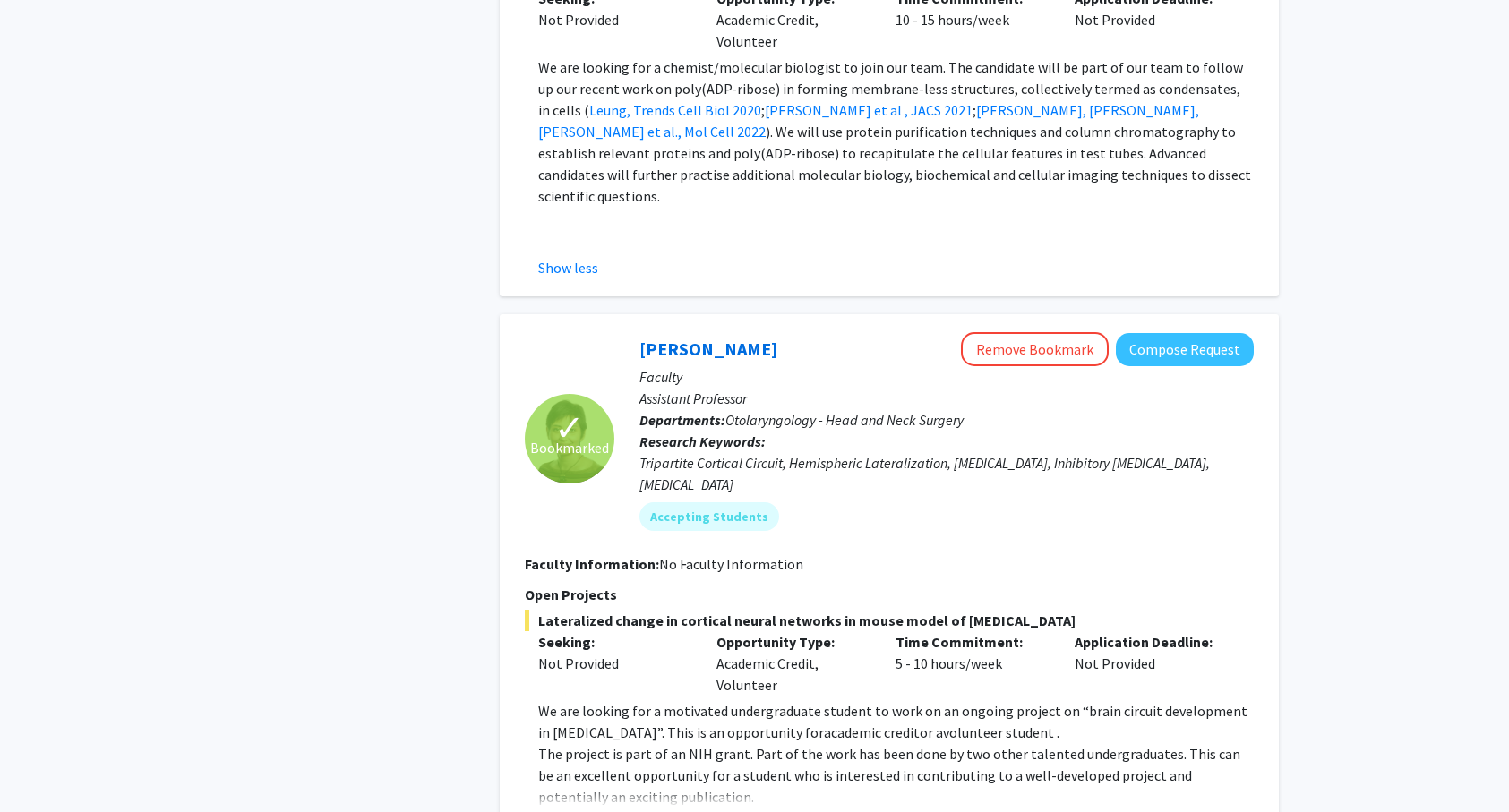
scroll to position [2937, 0]
